Goal: Find specific page/section: Find specific page/section

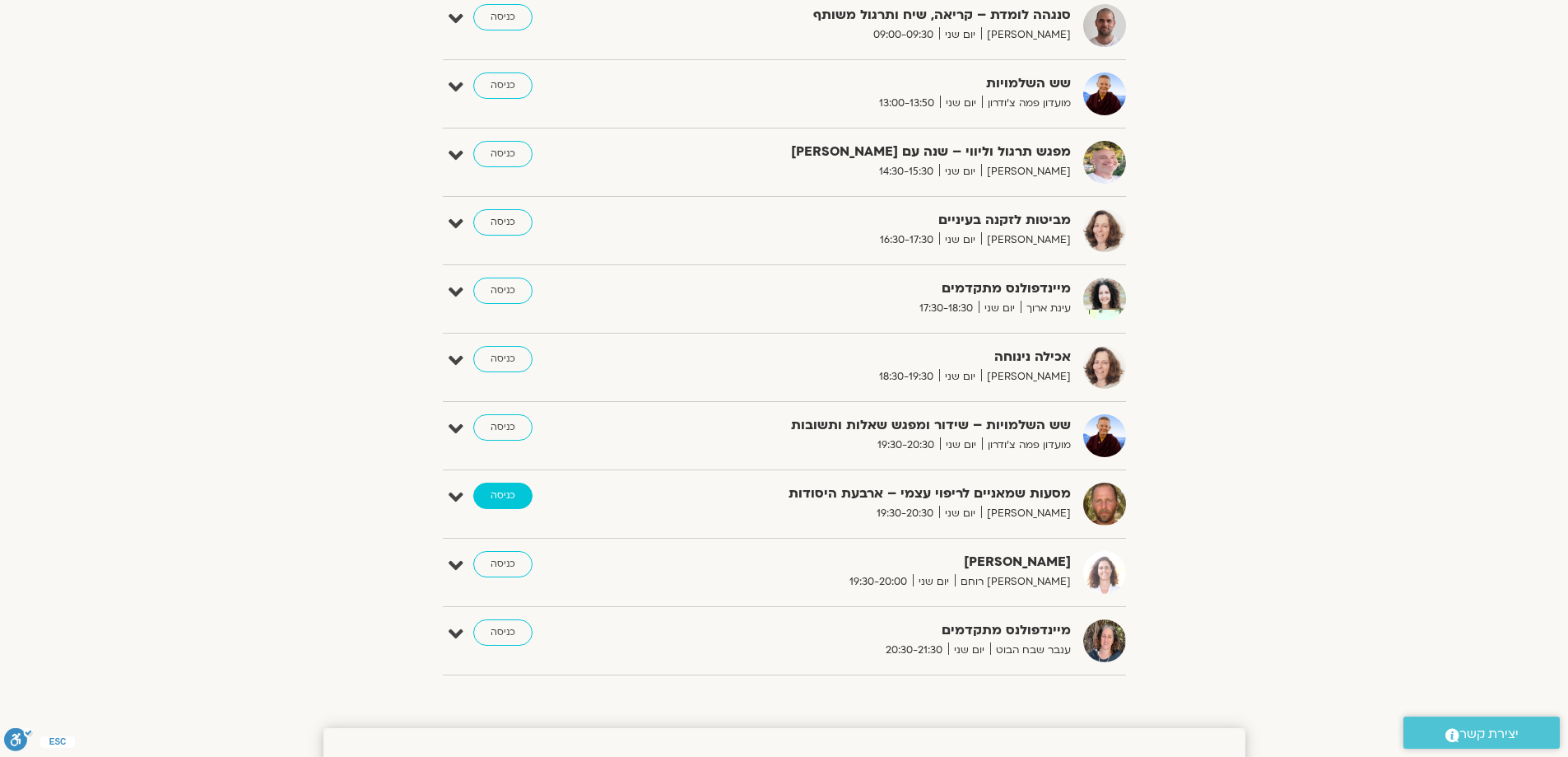
click at [512, 494] on link "כניסה" at bounding box center [502, 496] width 59 height 26
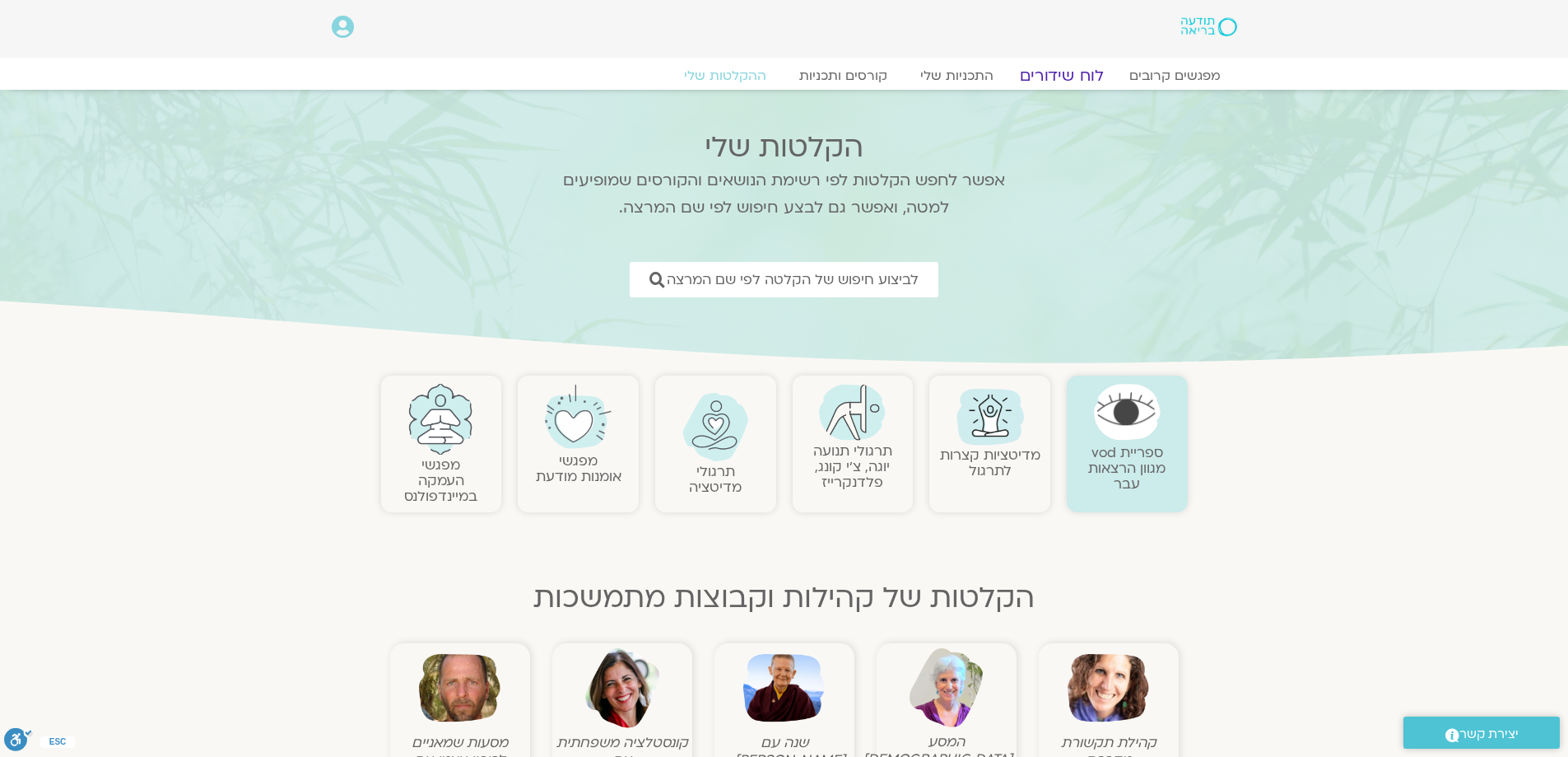
click at [1066, 76] on link "לוח שידורים" at bounding box center [1061, 76] width 124 height 20
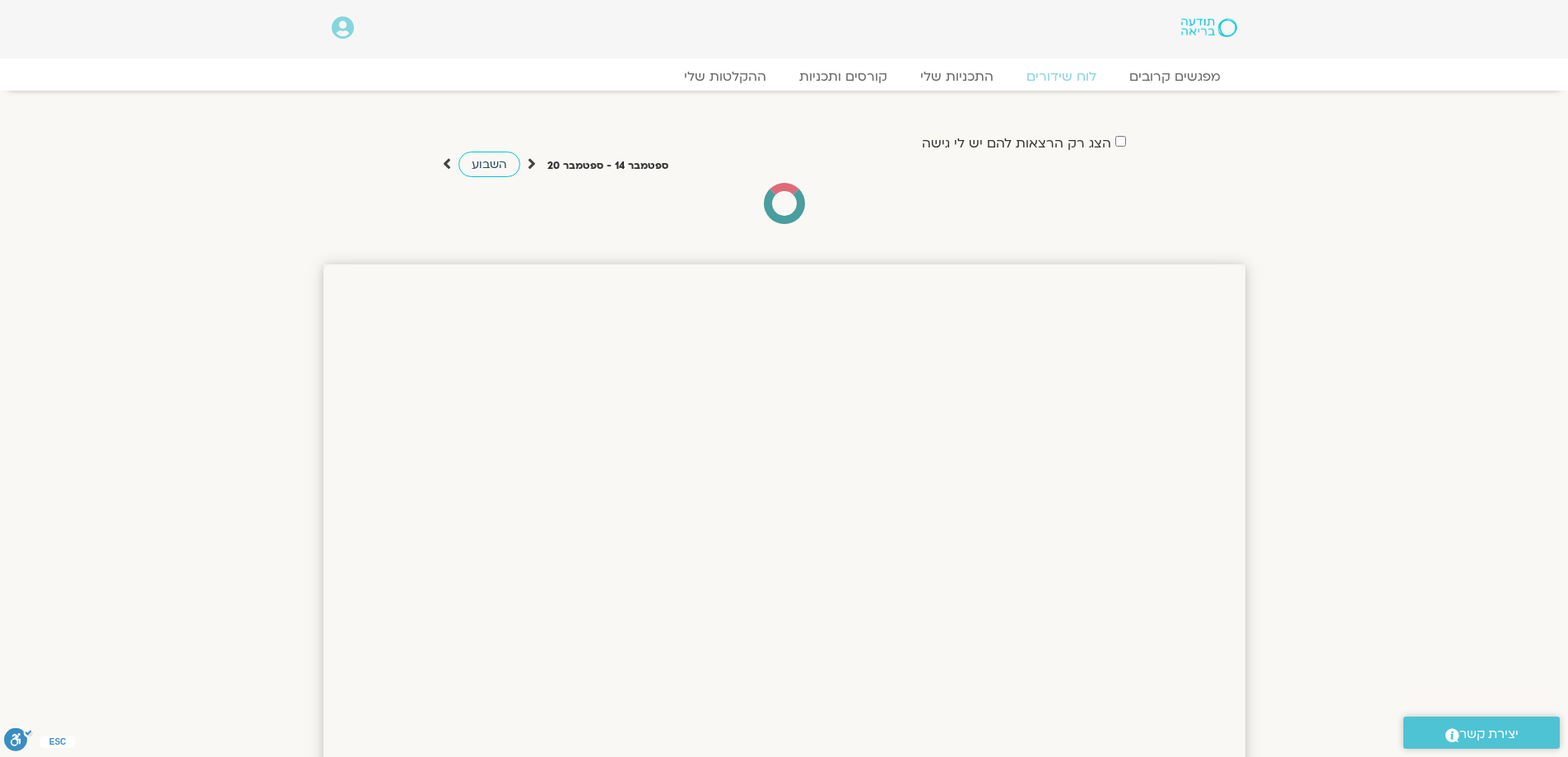
click at [490, 167] on span "השבוע" at bounding box center [490, 164] width 35 height 16
drag, startPoint x: 490, startPoint y: 167, endPoint x: 520, endPoint y: 172, distance: 30.4
click at [490, 170] on span "השבוע" at bounding box center [490, 164] width 35 height 16
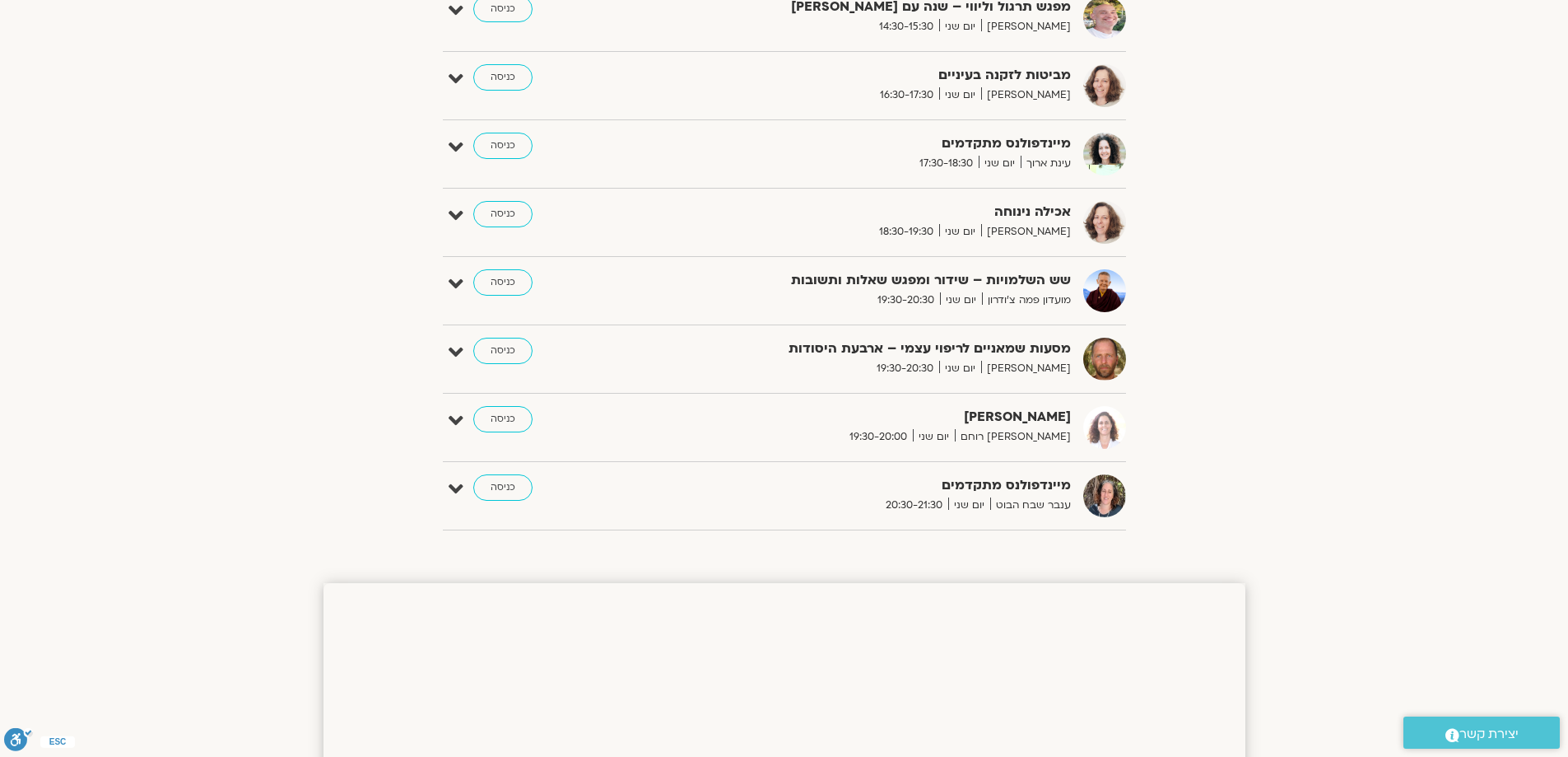
scroll to position [1050, 0]
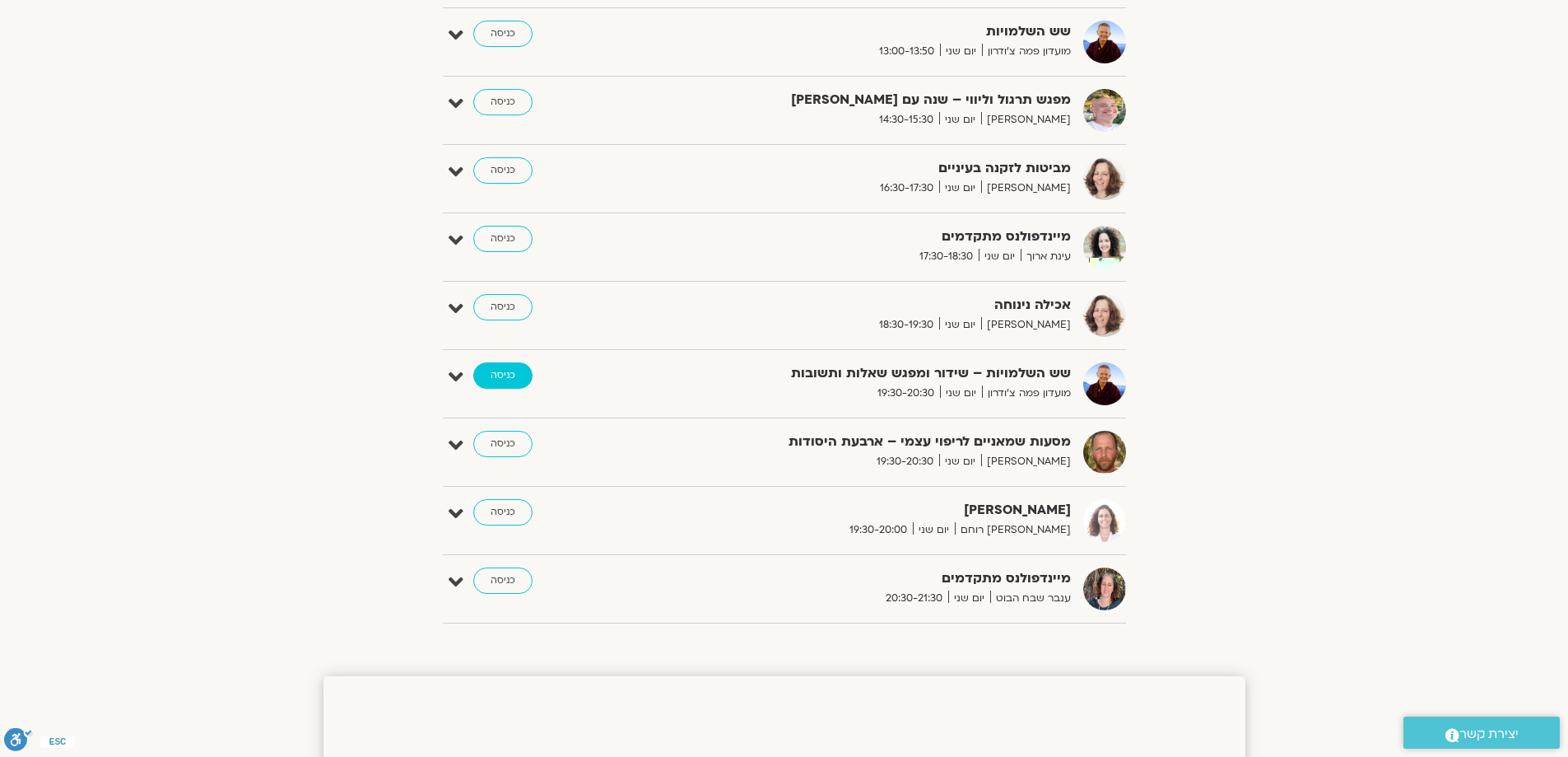
click at [500, 378] on link "כניסה" at bounding box center [502, 375] width 59 height 26
